Goal: Transaction & Acquisition: Obtain resource

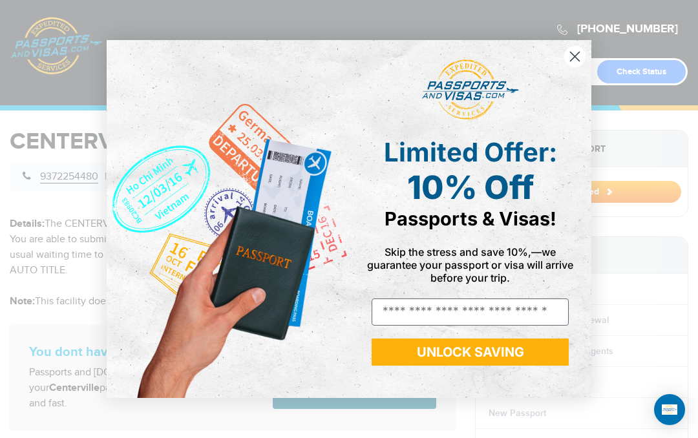
click at [571, 48] on circle "Close dialog" at bounding box center [574, 56] width 21 height 21
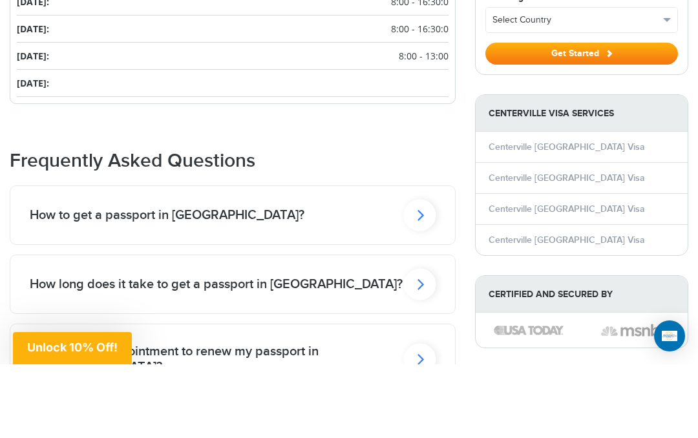
scroll to position [884, 0]
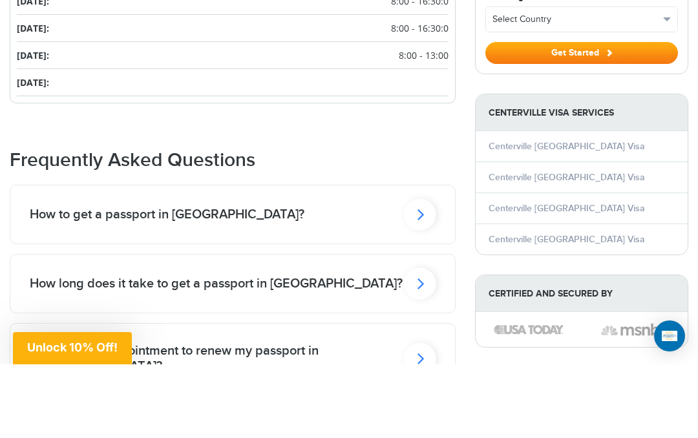
click at [114, 296] on h2 "Do I need an appointment to renew my passport in Centerville?" at bounding box center [167, 289] width 275 height 16
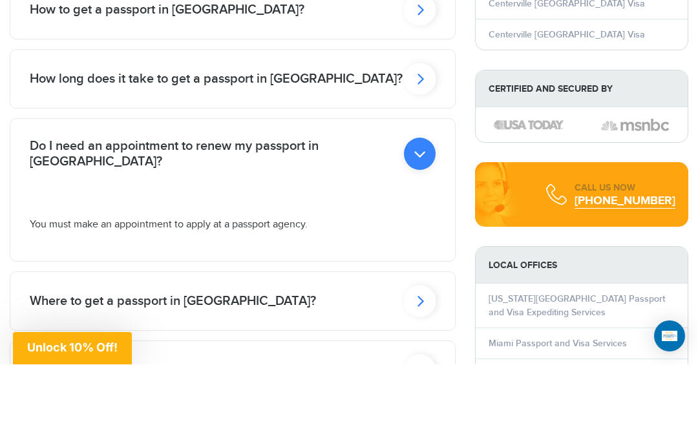
scroll to position [1090, 0]
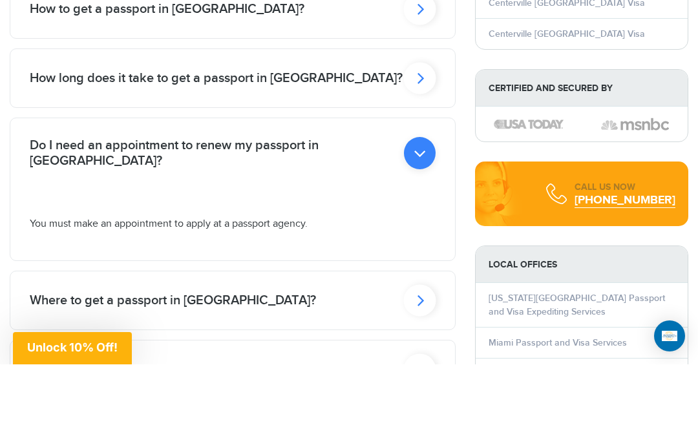
click at [87, 75] on h2 "How long does it take to get a passport in Centerville?" at bounding box center [167, 83] width 275 height 16
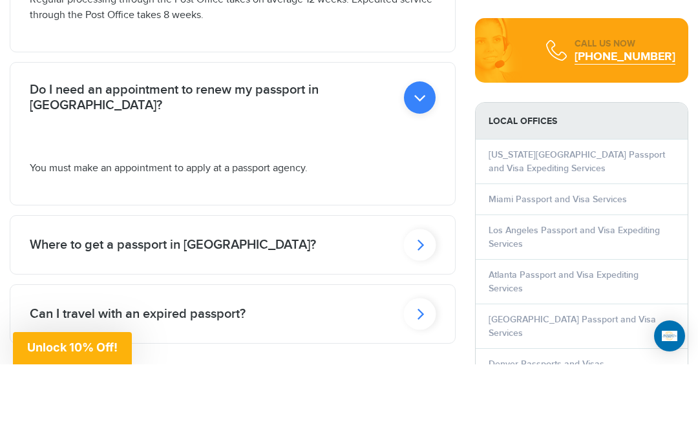
scroll to position [1236, 0]
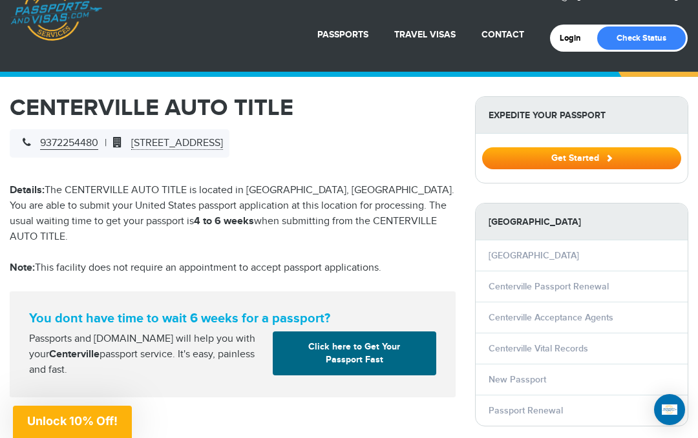
scroll to position [0, 0]
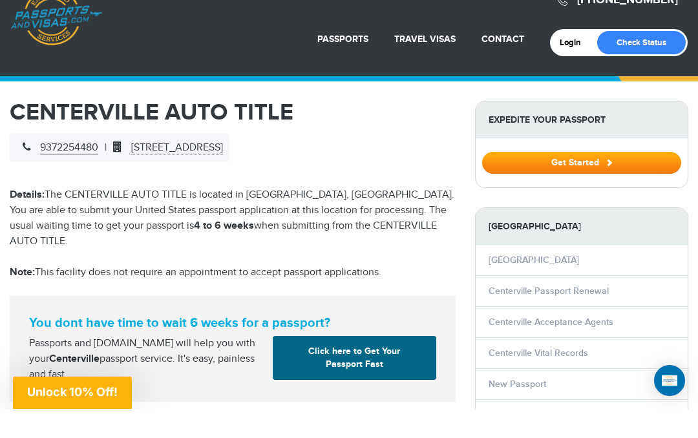
click at [275, 149] on link "Second Passport" at bounding box center [315, 165] width 134 height 32
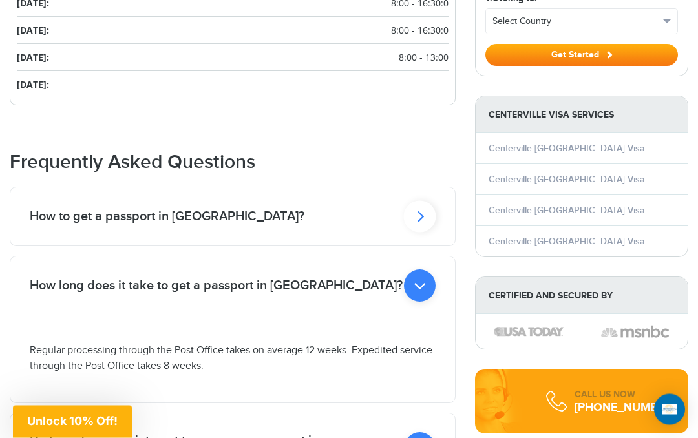
scroll to position [956, 0]
click at [416, 270] on icon at bounding box center [420, 286] width 32 height 32
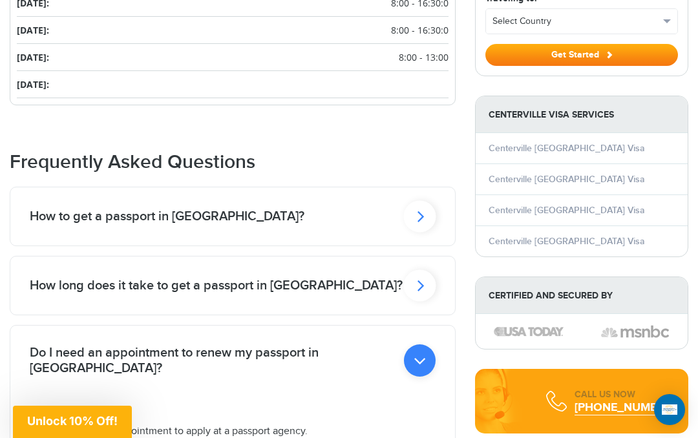
click at [99, 224] on h2 "Do I need an appointment to renew my passport in Centerville?" at bounding box center [167, 217] width 275 height 16
click at [424, 232] on icon at bounding box center [420, 216] width 32 height 32
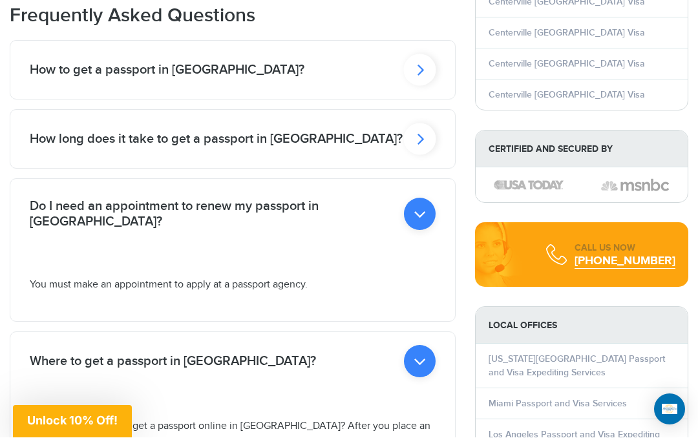
click at [423, 231] on icon at bounding box center [420, 214] width 32 height 32
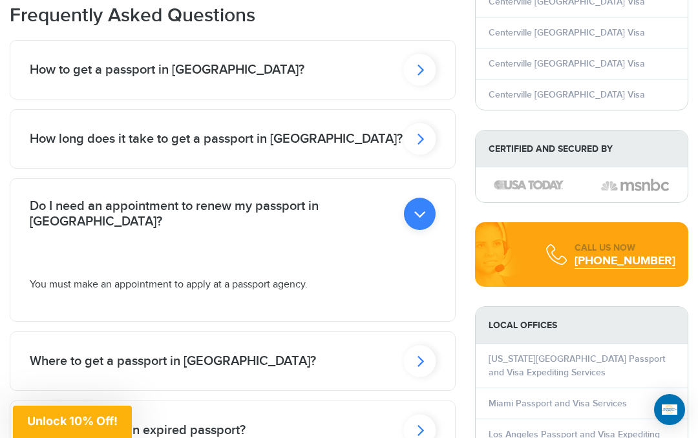
click at [52, 78] on h2 "Where to get a passport in Centerville?" at bounding box center [167, 70] width 275 height 16
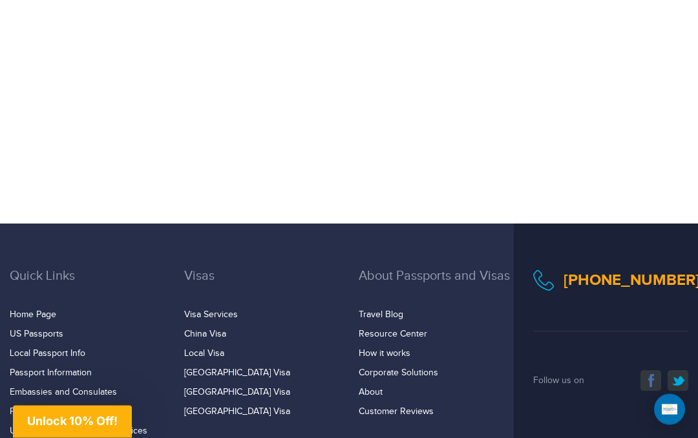
scroll to position [1690, 0]
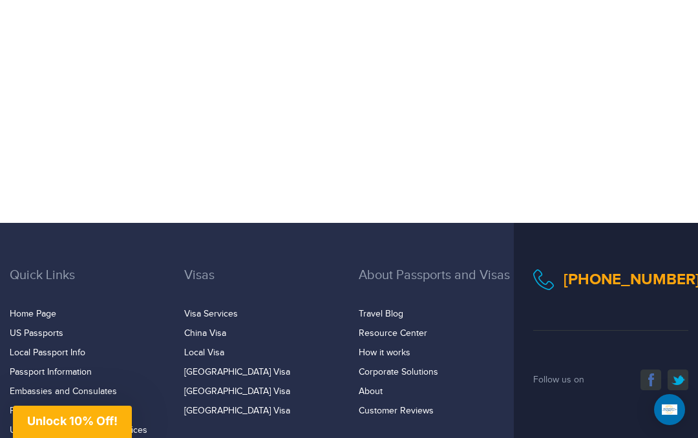
click at [36, 367] on link "Passport Information" at bounding box center [51, 372] width 82 height 10
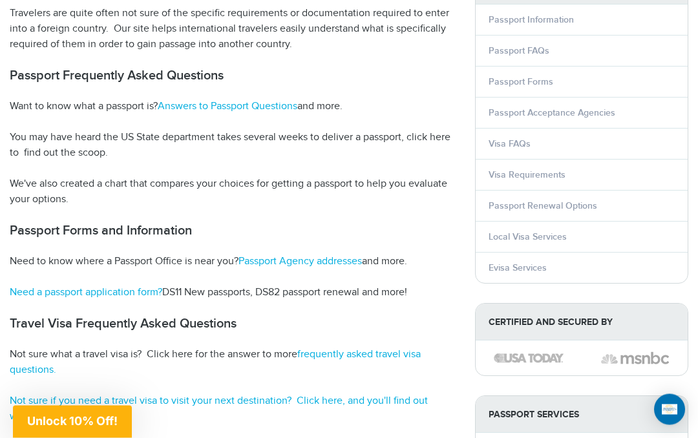
scroll to position [182, 0]
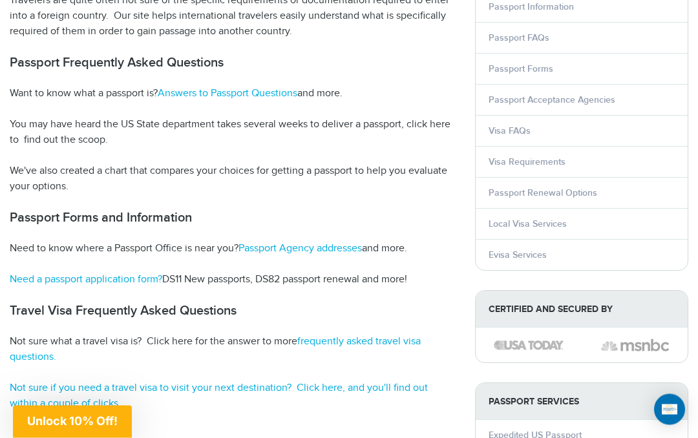
click at [83, 274] on link "Need a passport application form?" at bounding box center [86, 280] width 153 height 12
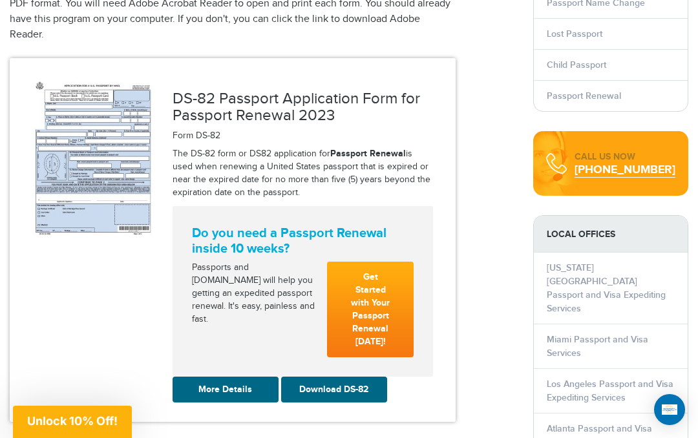
scroll to position [376, 0]
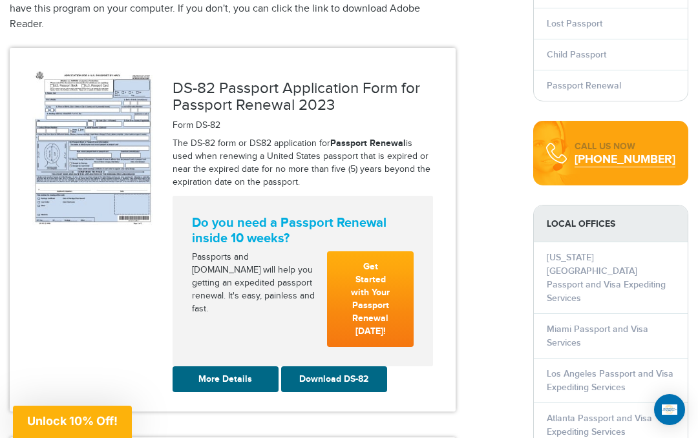
click at [330, 367] on link "Download DS-82" at bounding box center [334, 380] width 106 height 26
